Goal: Transaction & Acquisition: Purchase product/service

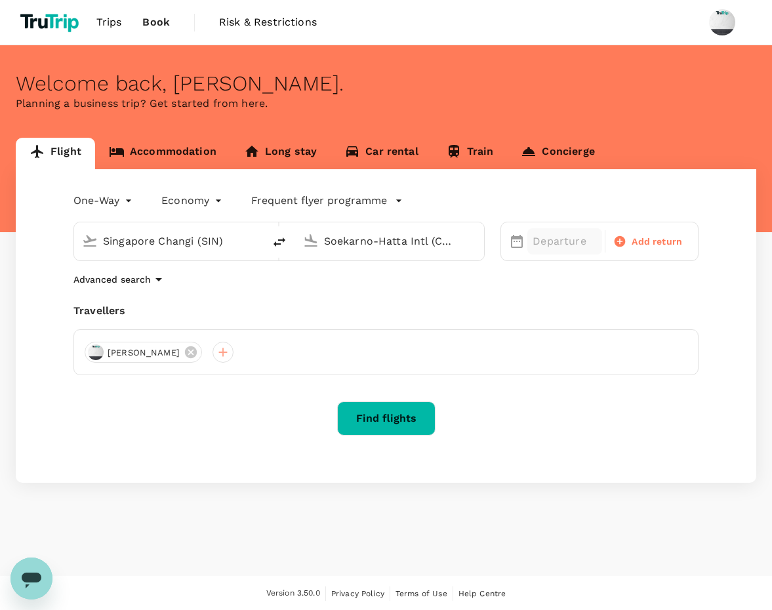
click at [554, 250] on div "Departure" at bounding box center [565, 241] width 75 height 26
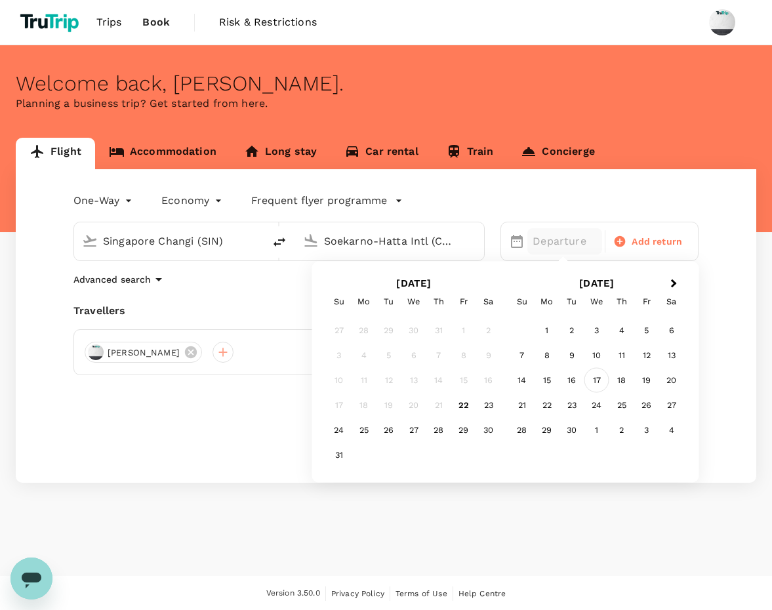
click at [593, 379] on div "17" at bounding box center [597, 380] width 25 height 25
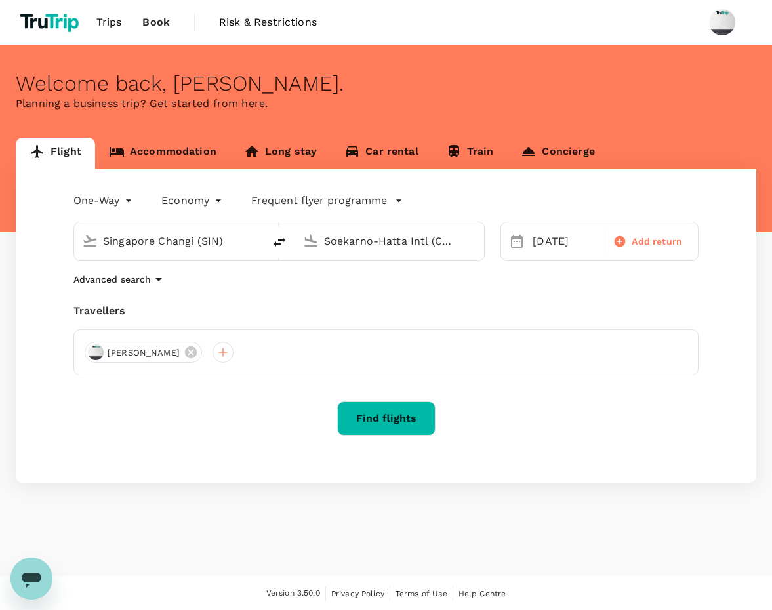
click at [419, 420] on button "Find flights" at bounding box center [386, 419] width 98 height 34
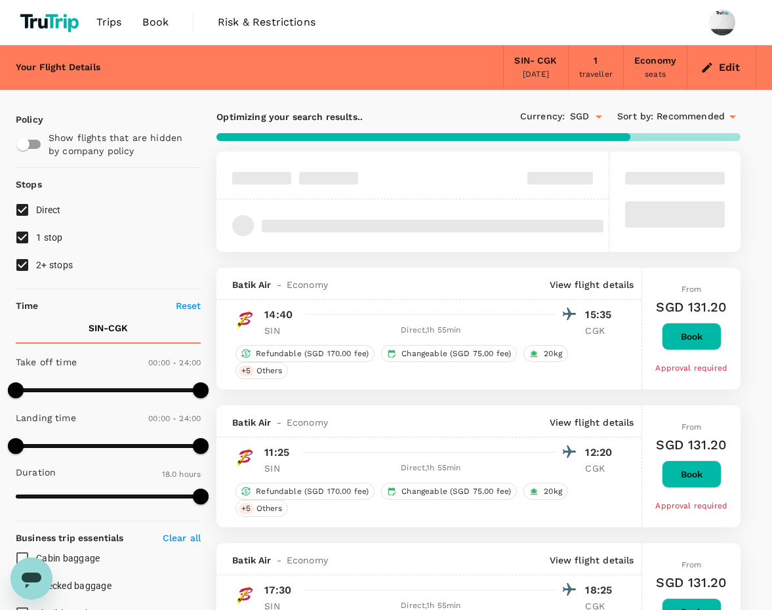
click at [669, 338] on button "Book" at bounding box center [692, 337] width 60 height 28
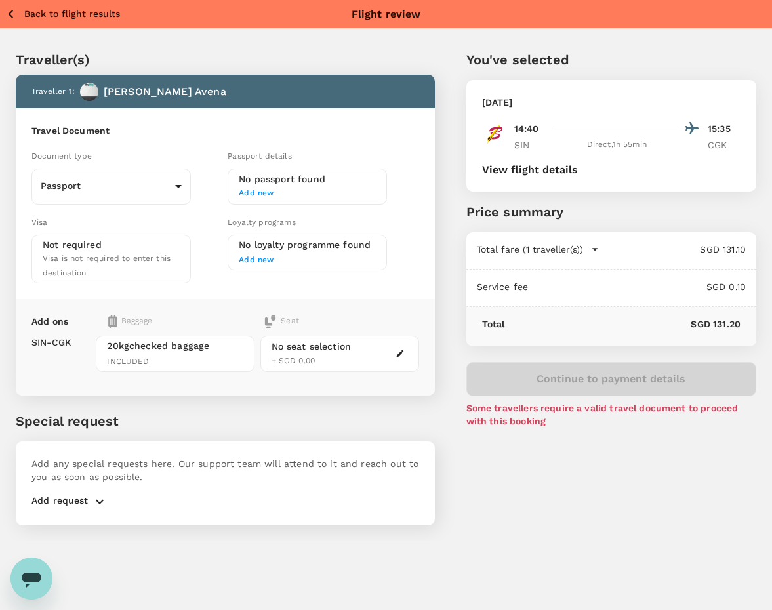
click at [80, 18] on p "Back to flight results" at bounding box center [72, 13] width 96 height 13
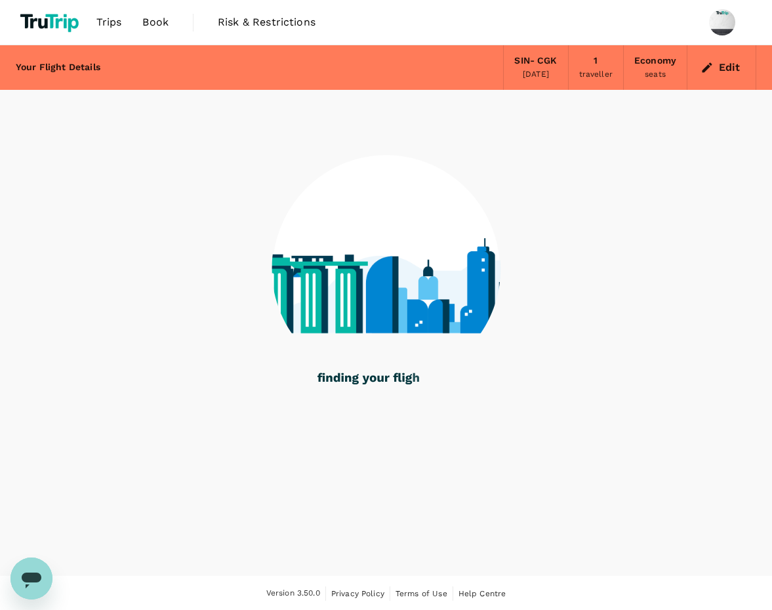
click at [161, 31] on link "Book" at bounding box center [155, 22] width 47 height 45
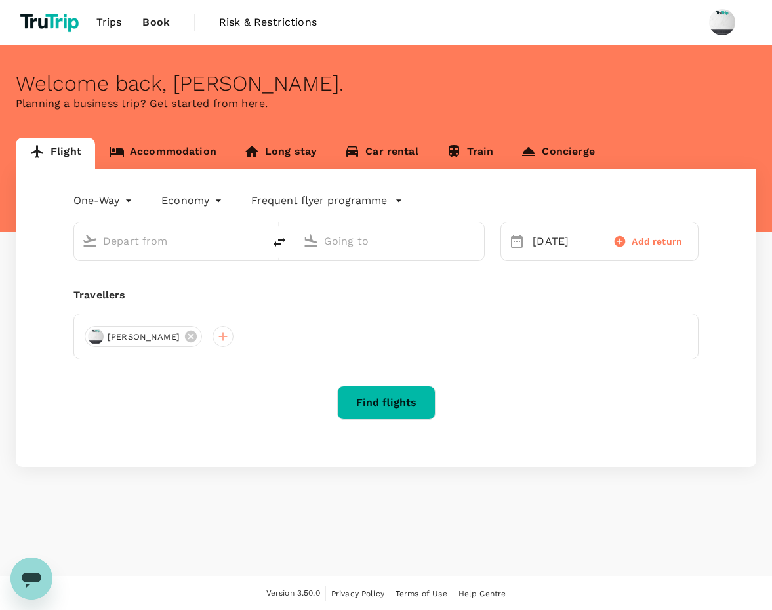
type input "Singapore Changi (SIN)"
type input "Soekarno-Hatta Intl (CGK)"
type input "Singapore Changi (SIN)"
type input "Soekarno-Hatta Intl (CGK)"
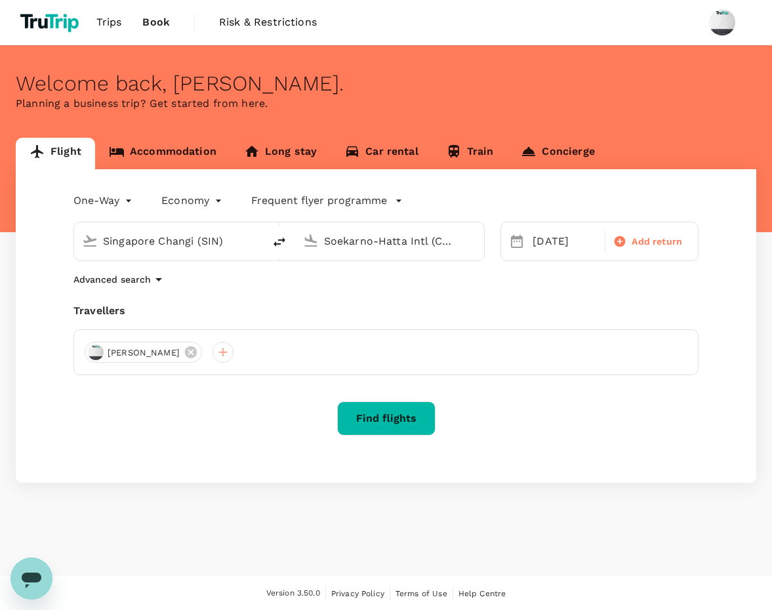
click at [209, 242] on input "Singapore Changi (SIN)" at bounding box center [169, 241] width 133 height 20
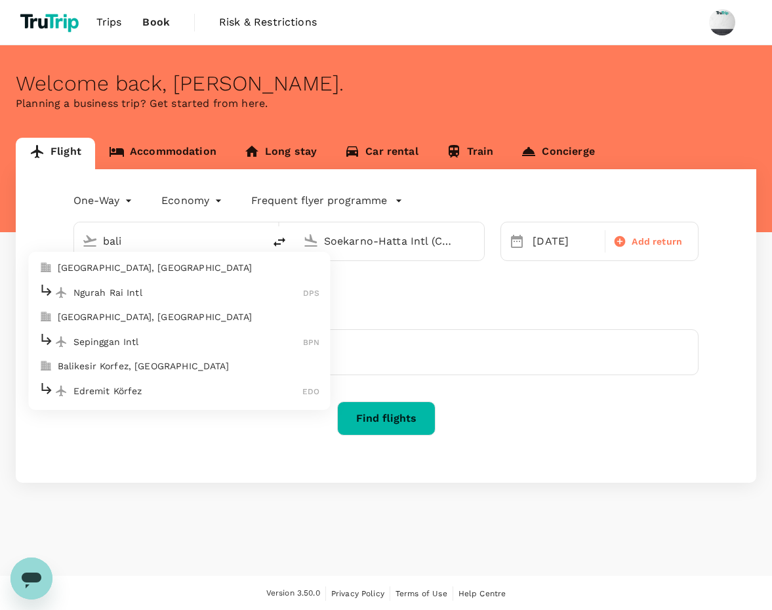
click at [162, 286] on p "Ngurah Rai Intl" at bounding box center [189, 292] width 230 height 13
type input "Ngurah Rai Intl (DPS)"
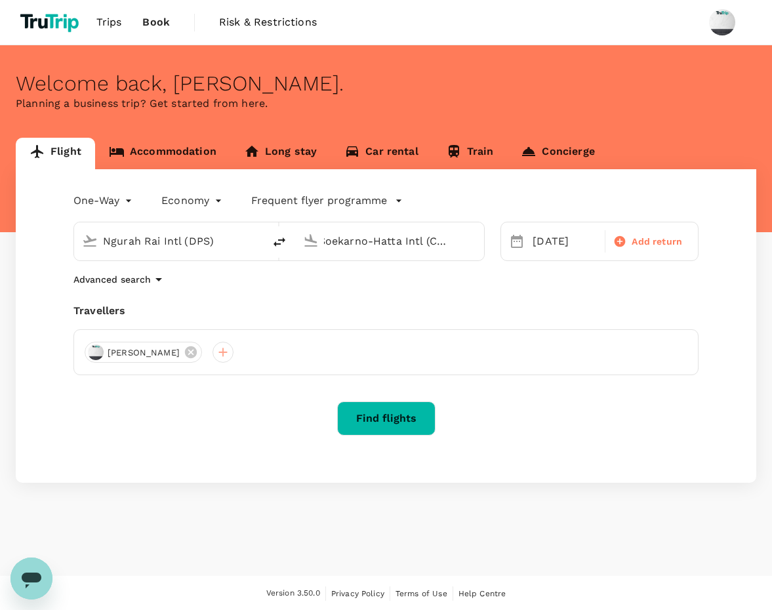
click at [400, 415] on button "Find flights" at bounding box center [386, 419] width 98 height 34
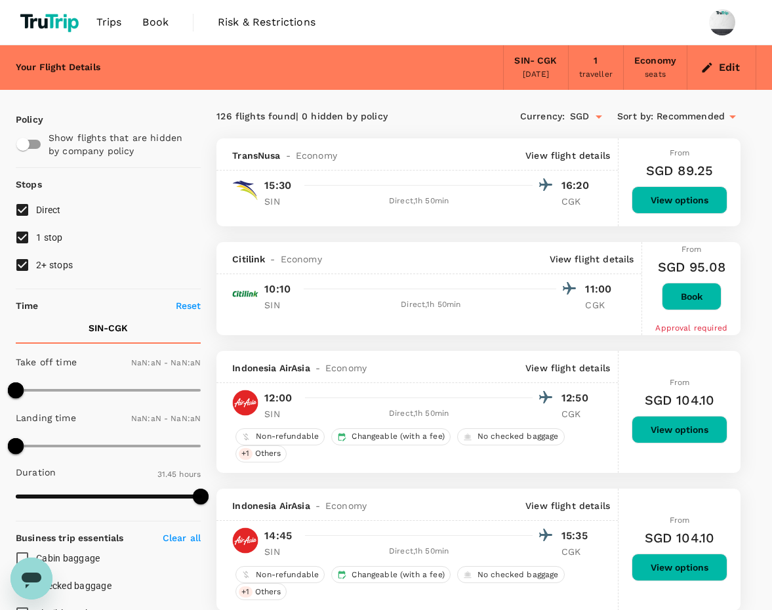
type input "1440"
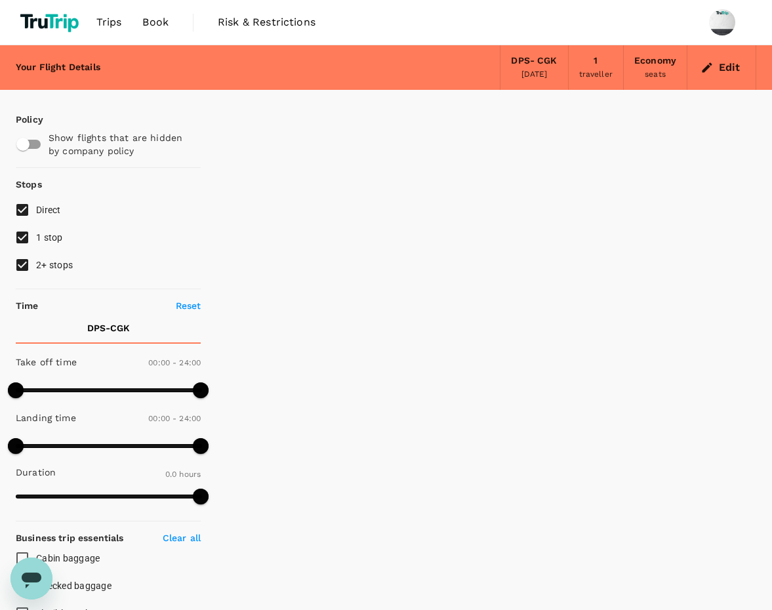
type input "1020"
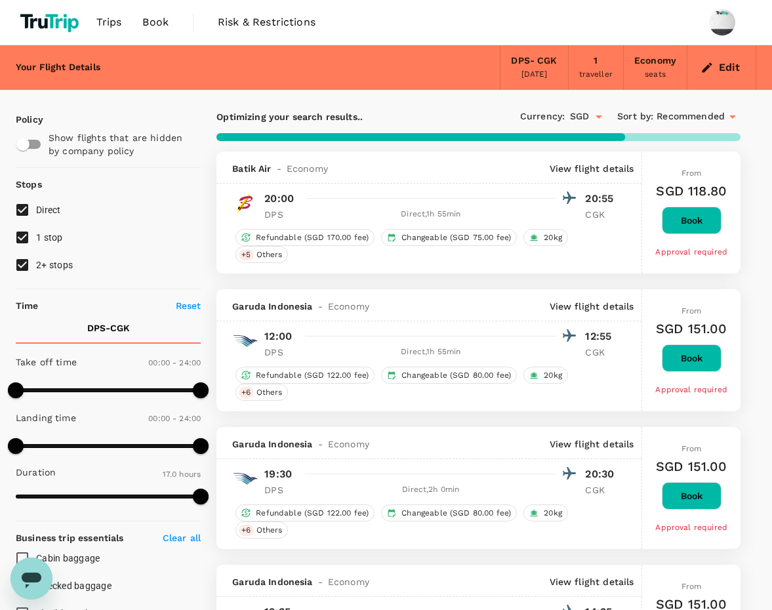
click at [673, 213] on button "Book" at bounding box center [692, 221] width 60 height 28
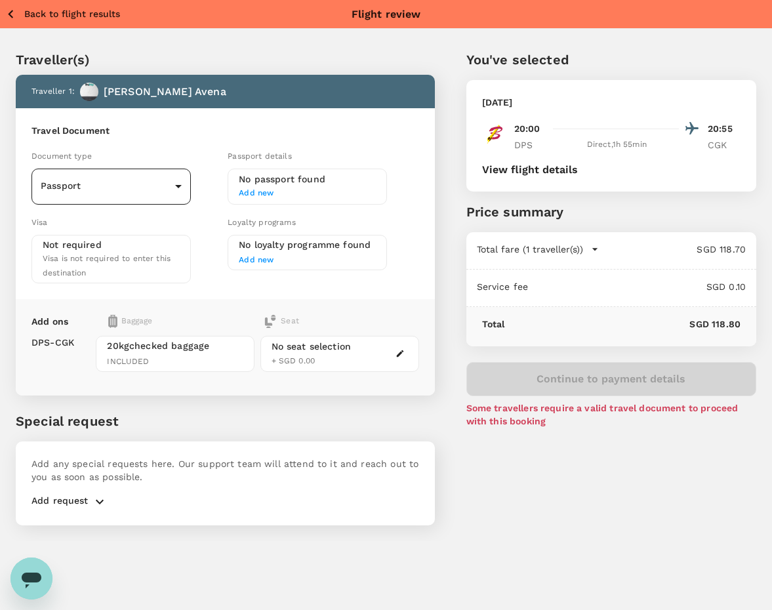
click at [137, 194] on body "Back to flight results Flight review Traveller(s) Traveller 1 : [PERSON_NAME] T…" at bounding box center [386, 323] width 772 height 646
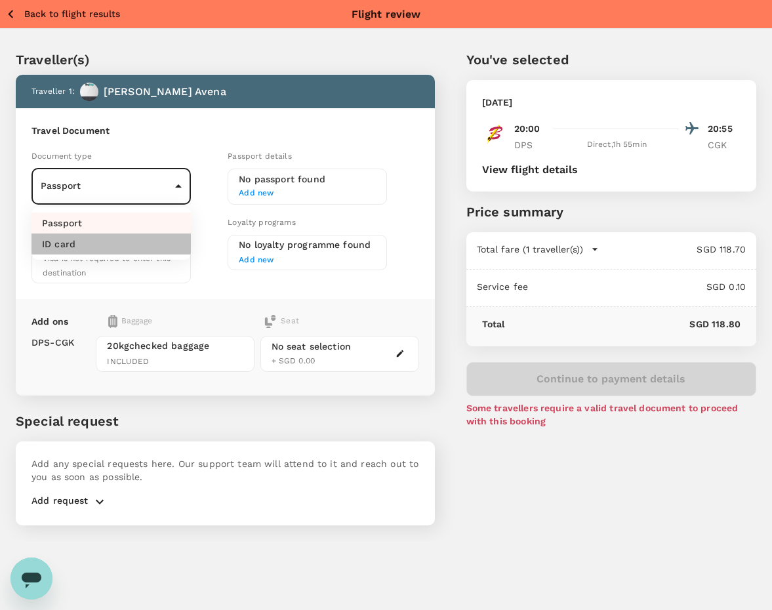
click at [111, 251] on li "ID card" at bounding box center [111, 244] width 159 height 21
type input "Id card"
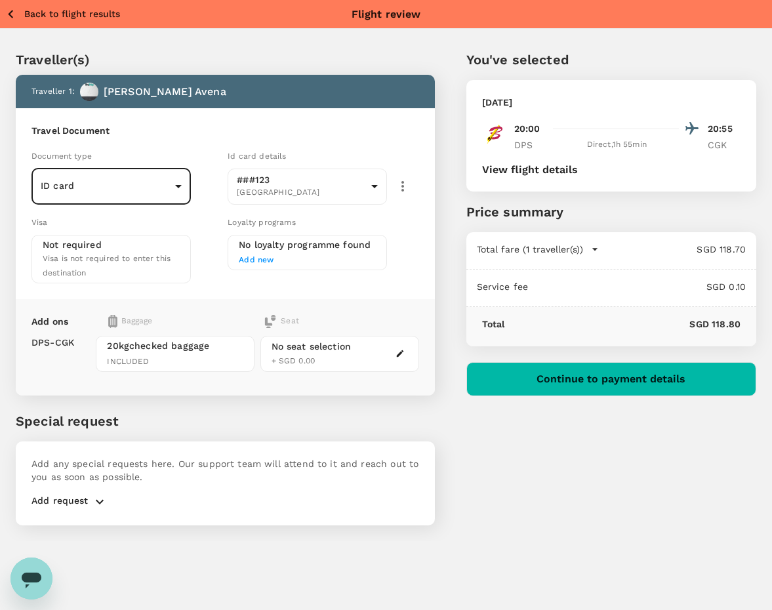
click at [528, 385] on button "Continue to payment details" at bounding box center [612, 379] width 290 height 34
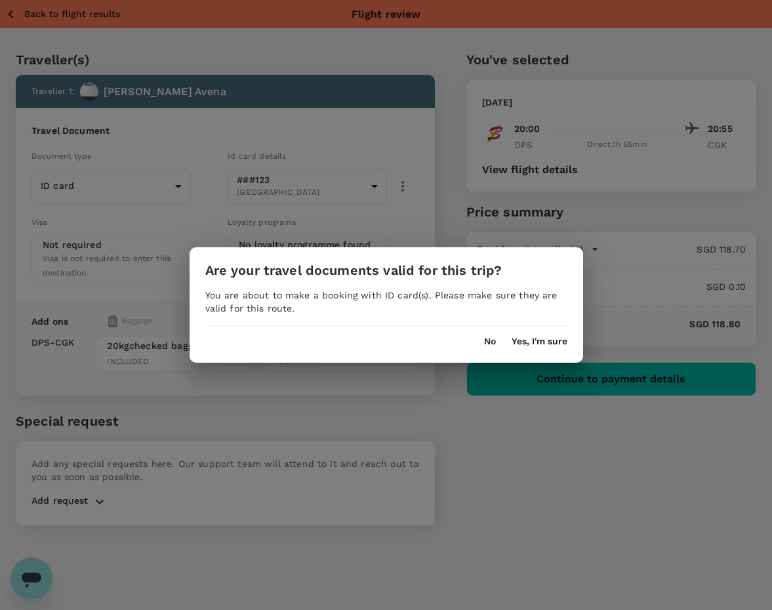
click at [541, 335] on div "No Yes, I'm sure" at bounding box center [387, 336] width 394 height 21
click at [528, 348] on div "Are your travel documents valid for this trip? You are about to make a booking …" at bounding box center [387, 305] width 394 height 116
click at [528, 343] on button "Yes, I'm sure" at bounding box center [540, 342] width 56 height 11
